Goal: Information Seeking & Learning: Learn about a topic

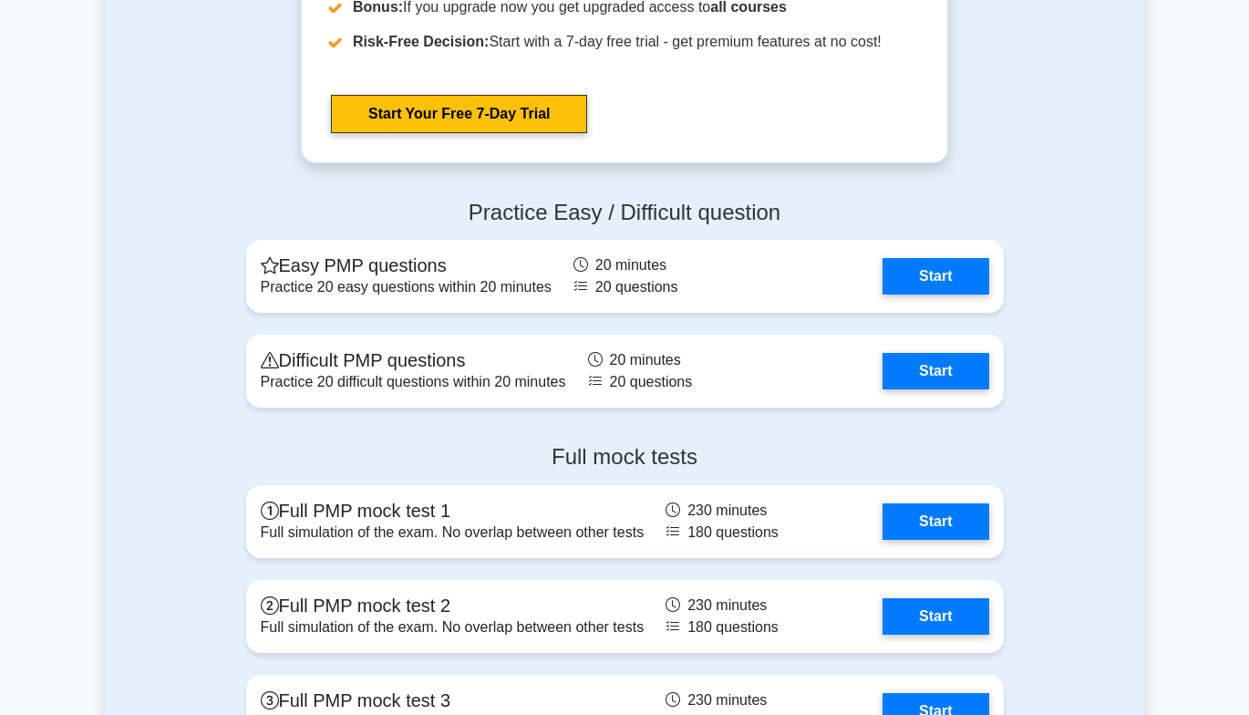
scroll to position [4924, 0]
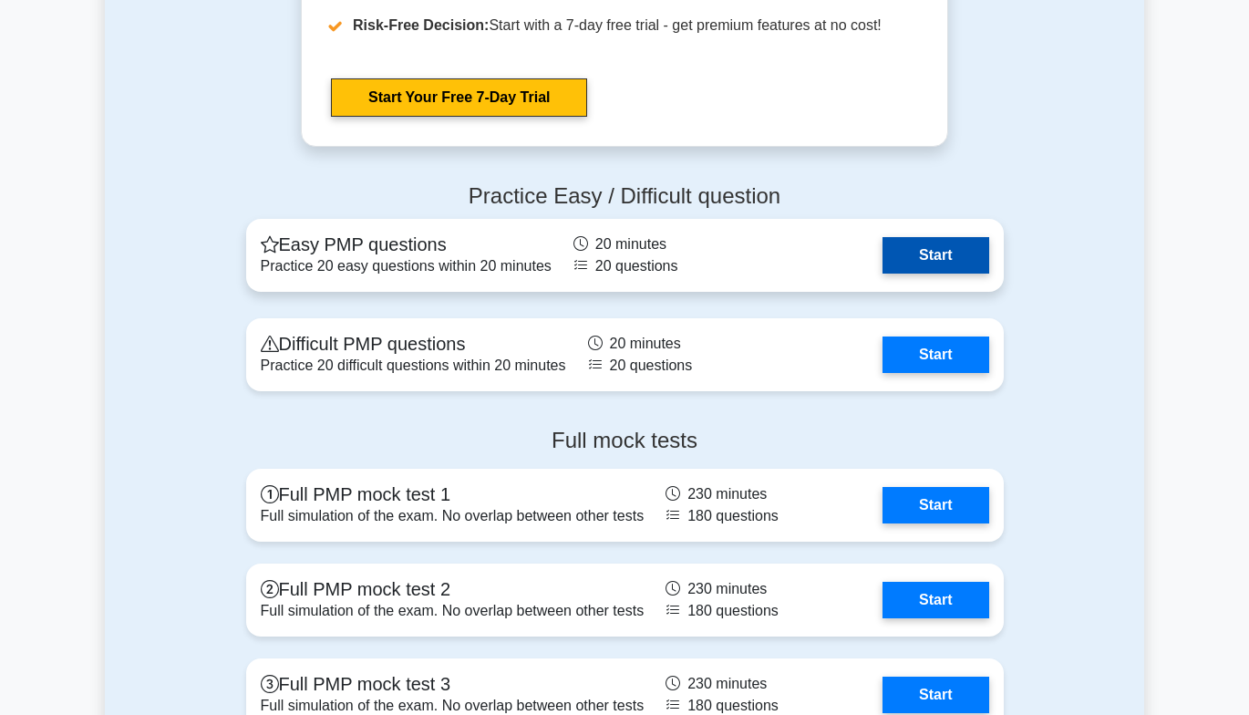
click at [922, 248] on link "Start" at bounding box center [936, 255] width 106 height 36
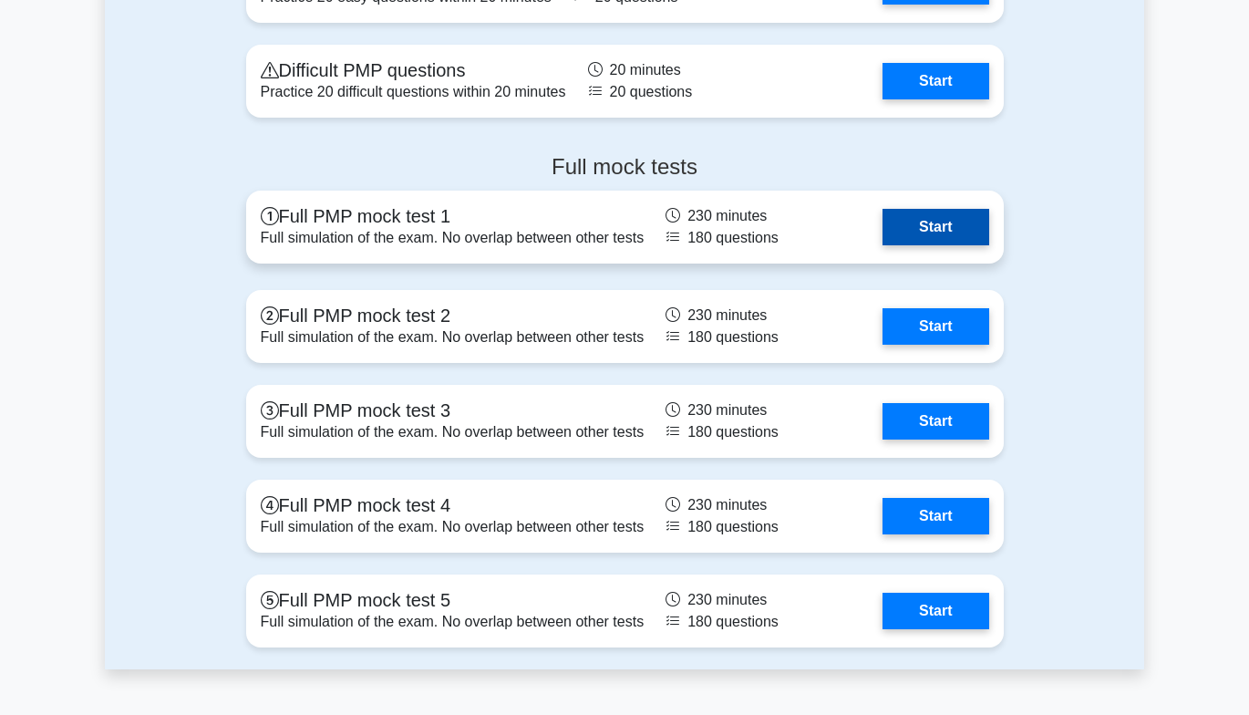
scroll to position [5107, 0]
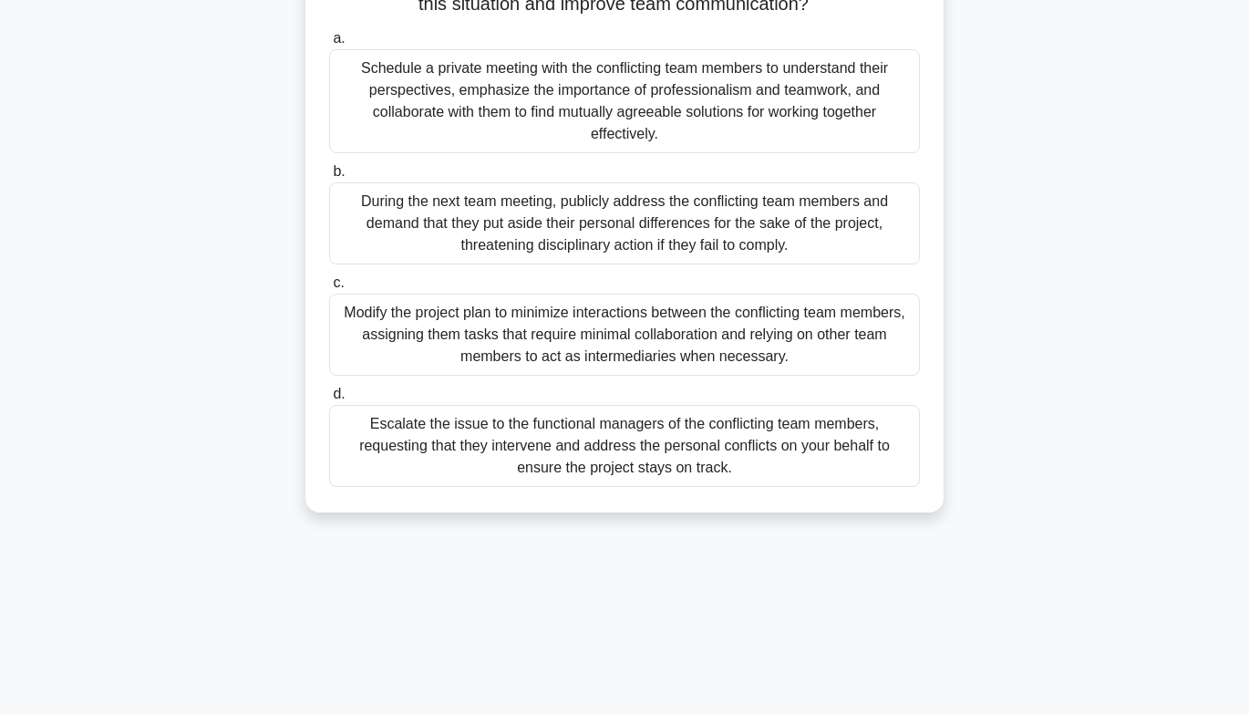
scroll to position [179, 0]
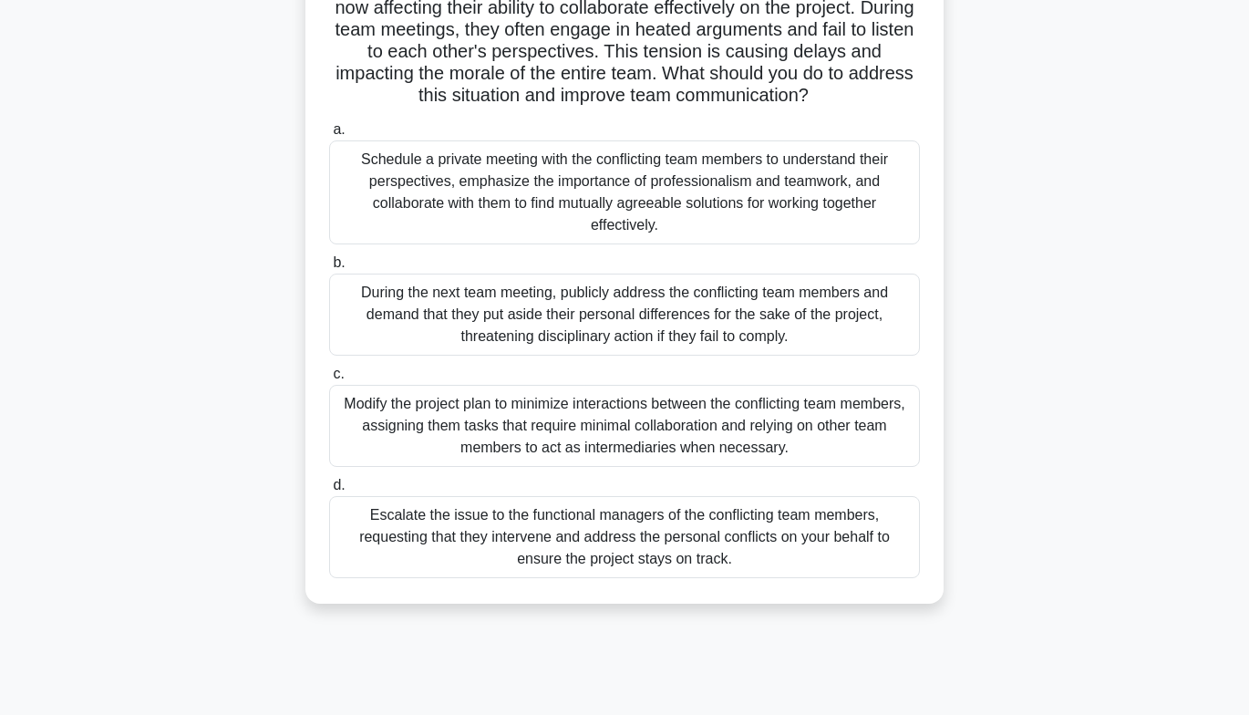
click at [354, 191] on div "Schedule a private meeting with the conflicting team members to understand thei…" at bounding box center [624, 192] width 591 height 104
click at [329, 136] on input "a. Schedule a private meeting with the conflicting team members to understand t…" at bounding box center [329, 130] width 0 height 12
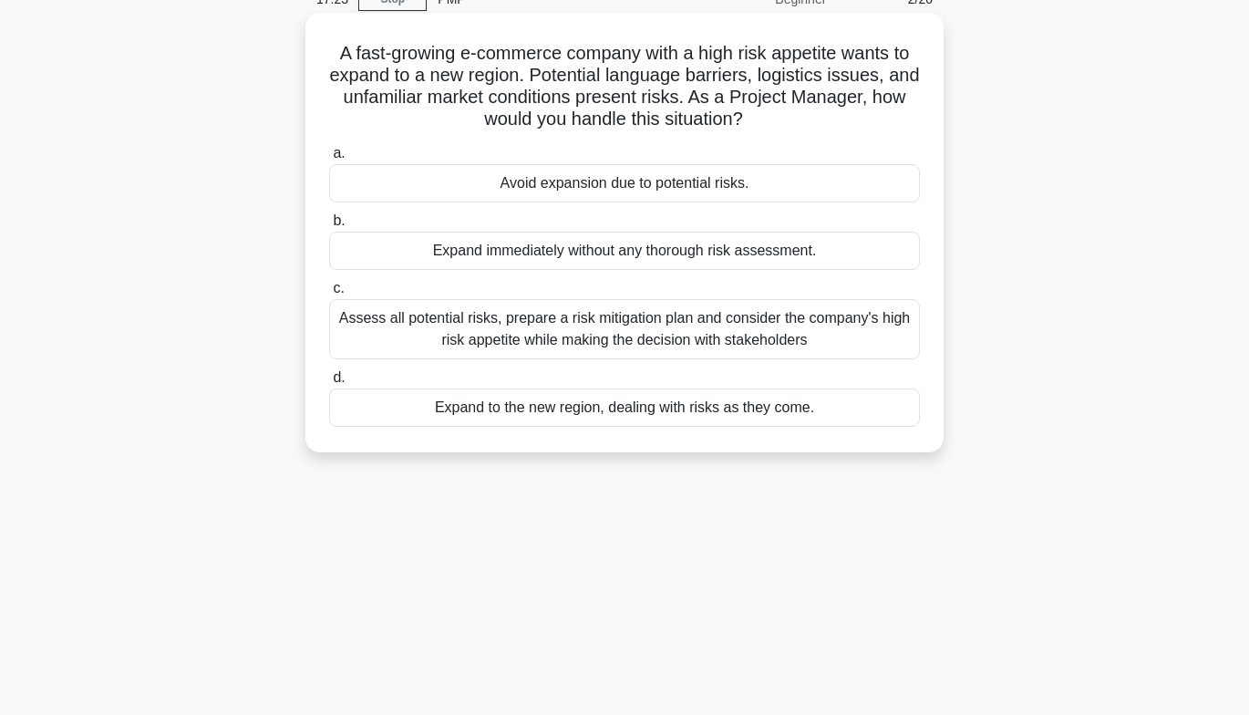
scroll to position [0, 0]
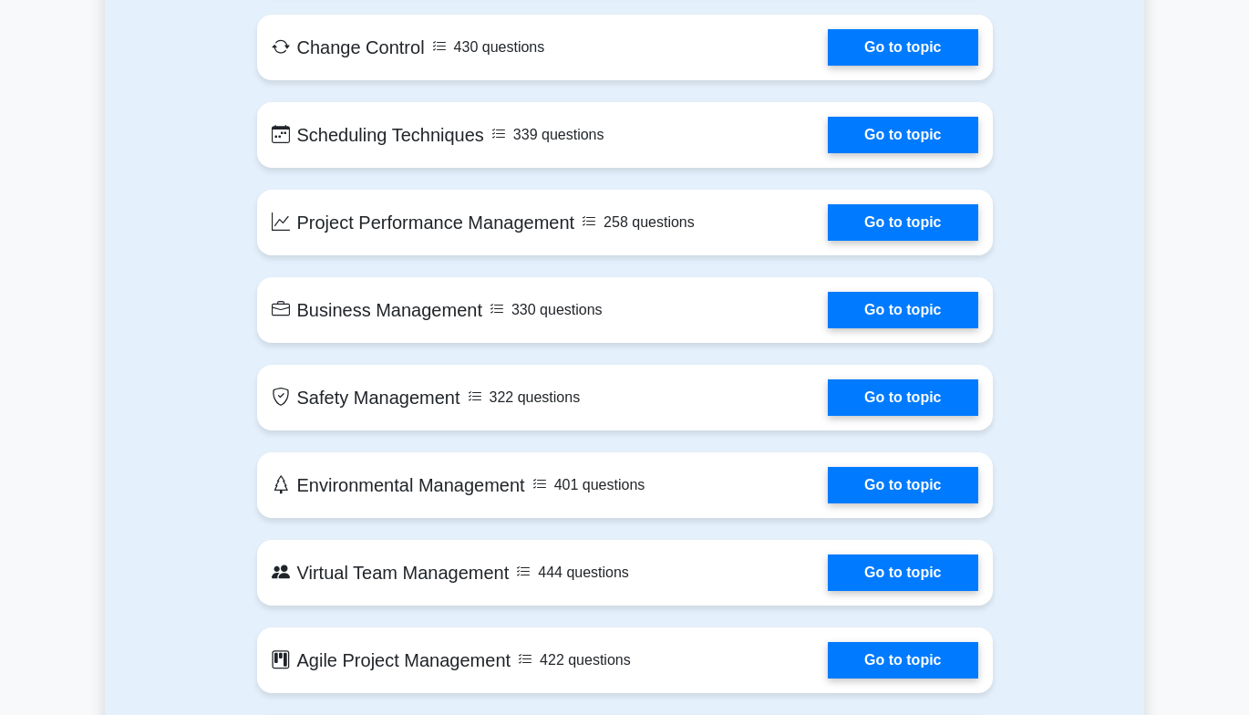
scroll to position [3009, 0]
